Goal: Find specific page/section: Find specific page/section

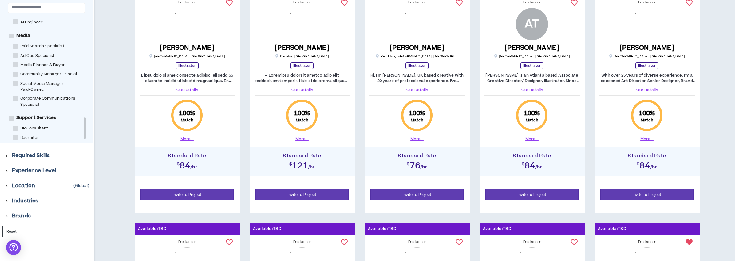
scroll to position [95, 0]
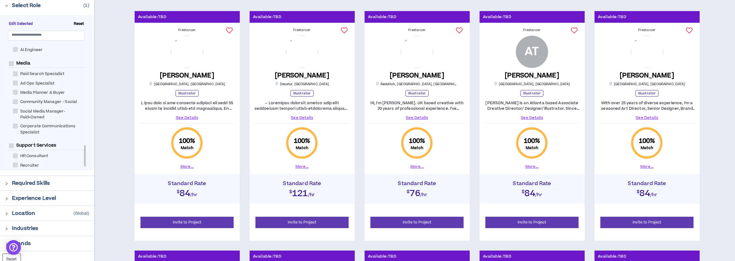
click at [297, 59] on img at bounding box center [302, 52] width 32 height 32
click at [302, 117] on link "See Details" at bounding box center [302, 118] width 95 height 6
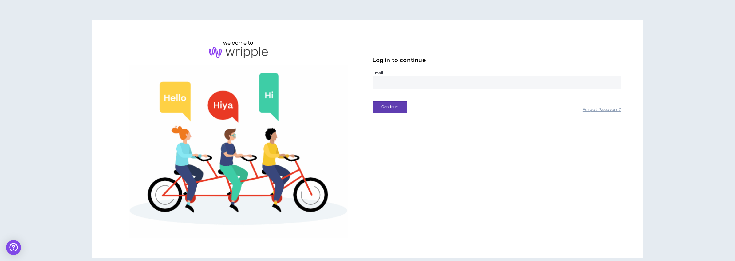
type input "**********"
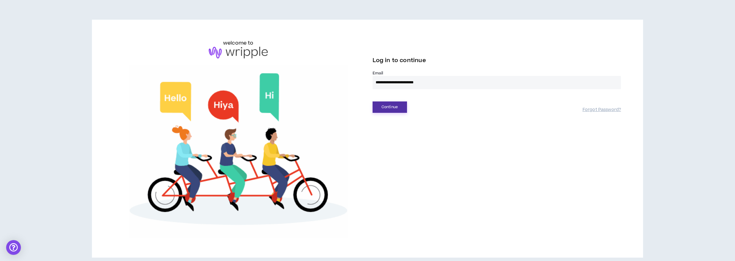
click at [392, 105] on button "Continue" at bounding box center [390, 106] width 34 height 11
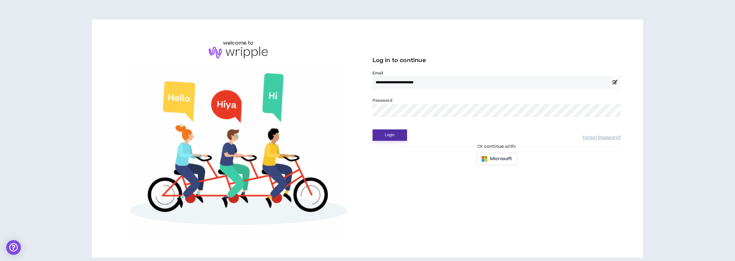
click at [392, 134] on button "Login" at bounding box center [390, 134] width 34 height 11
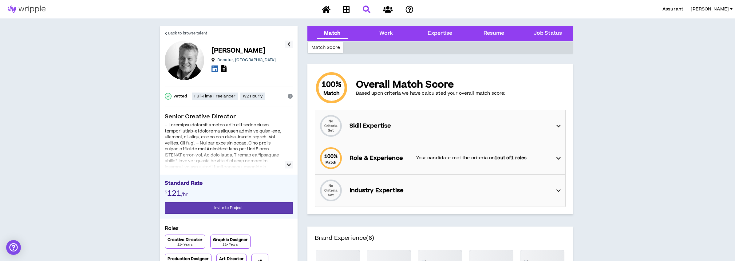
click at [287, 164] on icon "button" at bounding box center [289, 164] width 4 height 7
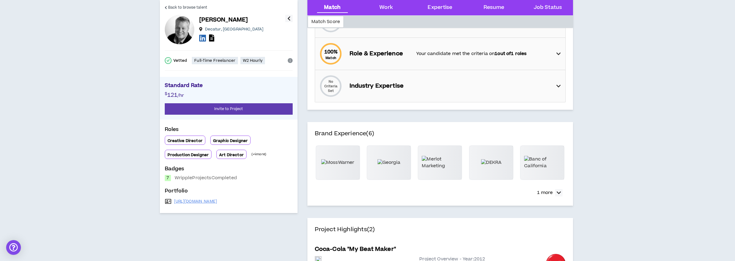
scroll to position [81, 0]
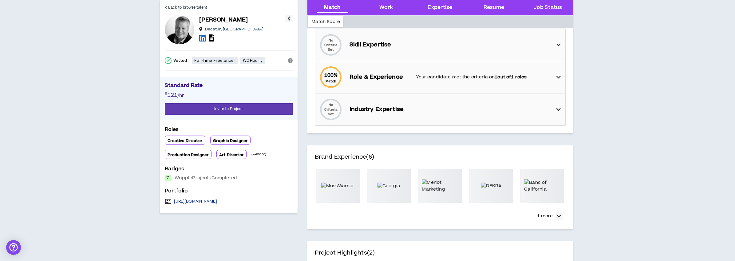
click at [217, 202] on link "[URL][DOMAIN_NAME]" at bounding box center [195, 201] width 43 height 5
